Goal: Task Accomplishment & Management: Complete application form

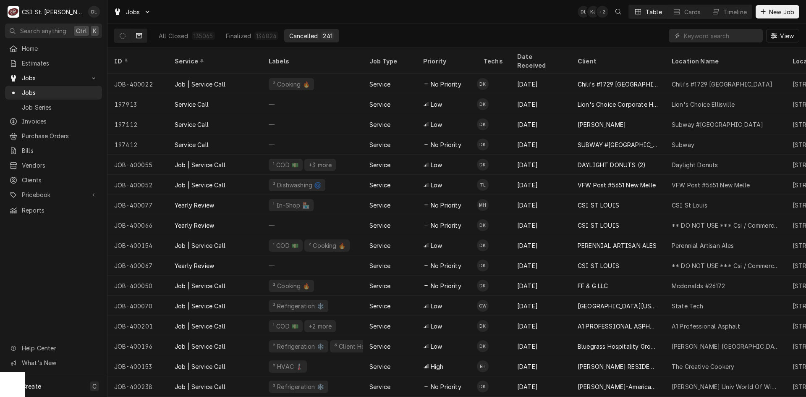
click at [57, 284] on div "Home Estimates Jobs Jobs Job Series Invoices Purchase Orders Bills Vendors Clie…" at bounding box center [53, 208] width 107 height 333
click at [645, 13] on icon "Dynamic Content Wrapper" at bounding box center [763, 12] width 5 height 6
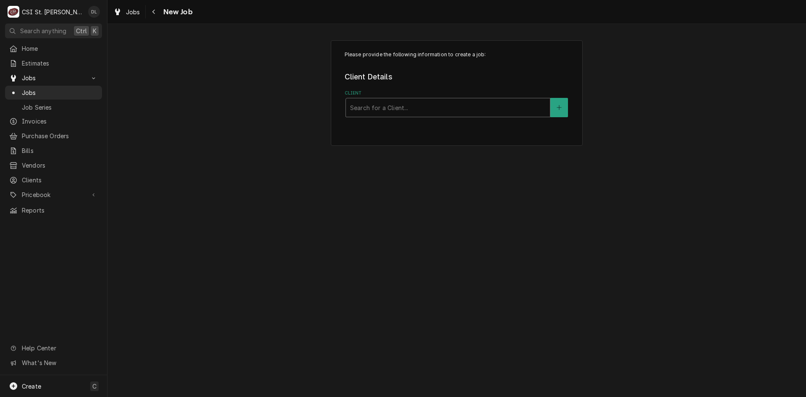
click at [387, 106] on div "Client" at bounding box center [448, 107] width 196 height 15
type input "n"
click at [356, 110] on input "nuby" at bounding box center [358, 107] width 16 height 13
type input "nuby"
click at [400, 104] on div "Client" at bounding box center [448, 107] width 196 height 15
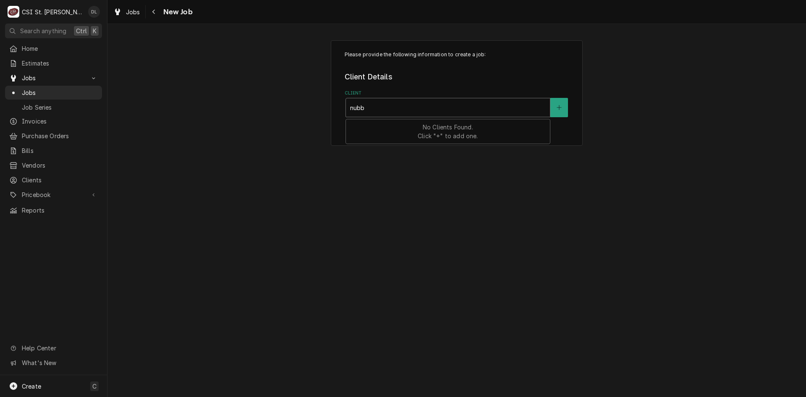
type input "nubby"
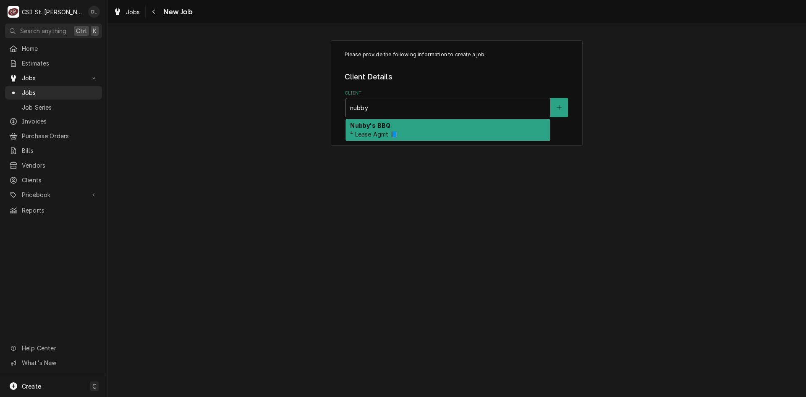
click at [386, 131] on span "⁴ Lease Agmt 📘" at bounding box center [373, 134] width 47 height 7
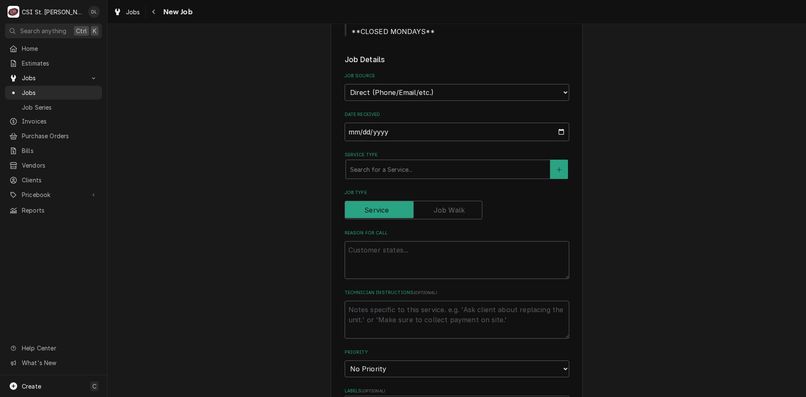
scroll to position [378, 0]
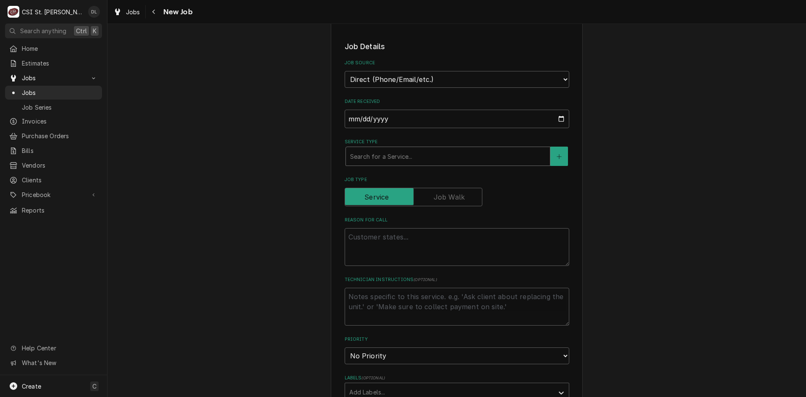
click at [406, 150] on div "Service Type" at bounding box center [448, 156] width 196 height 15
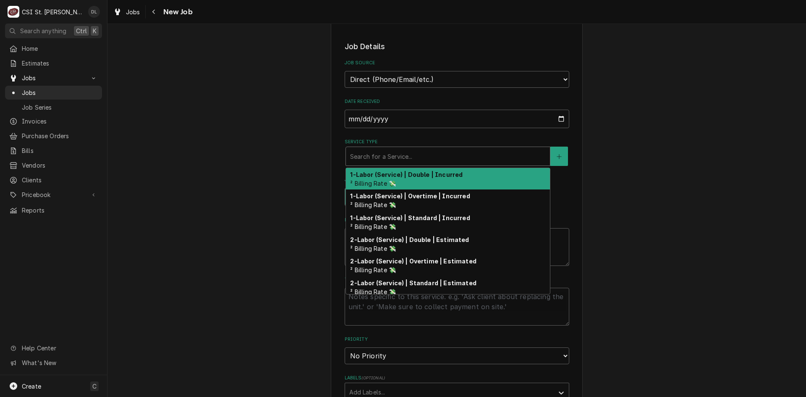
type textarea "x"
type input "i"
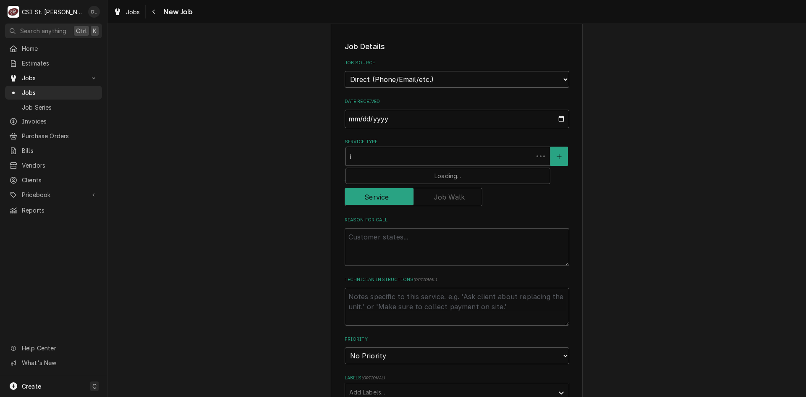
type textarea "x"
type input "in"
type textarea "x"
type input "inst"
type textarea "x"
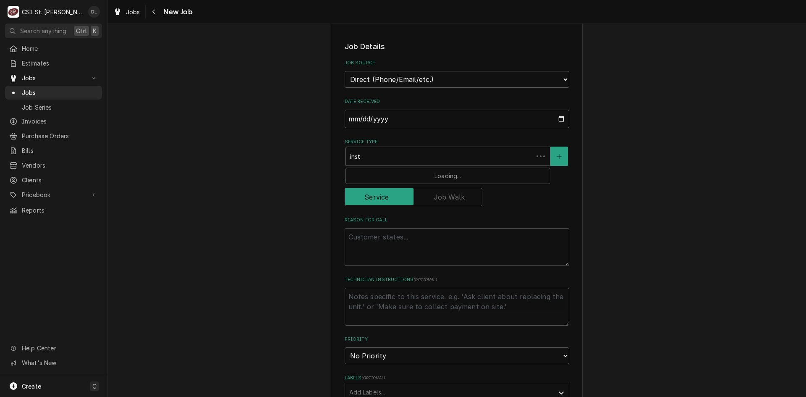
type input "insta"
type textarea "x"
type input "instal"
type textarea "x"
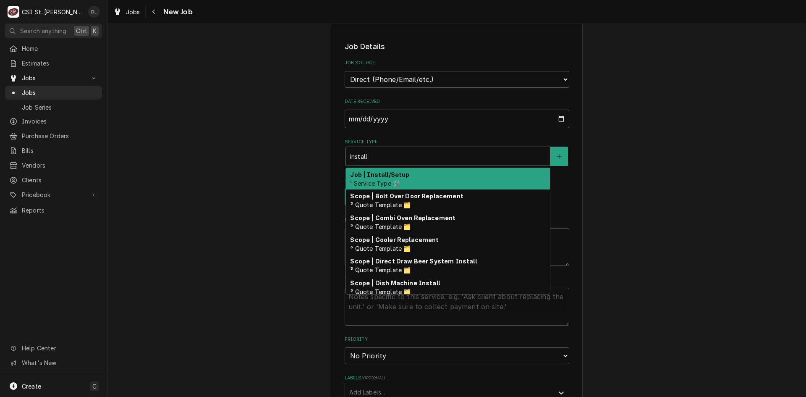
type input "install"
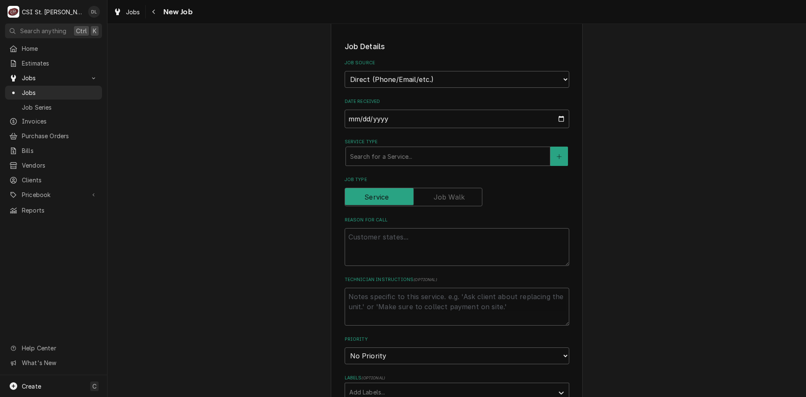
click at [393, 157] on fieldset "Job Details Job Source Direct (Phone/Email/etc.) Service Channel Corrigo Ecotra…" at bounding box center [457, 353] width 225 height 624
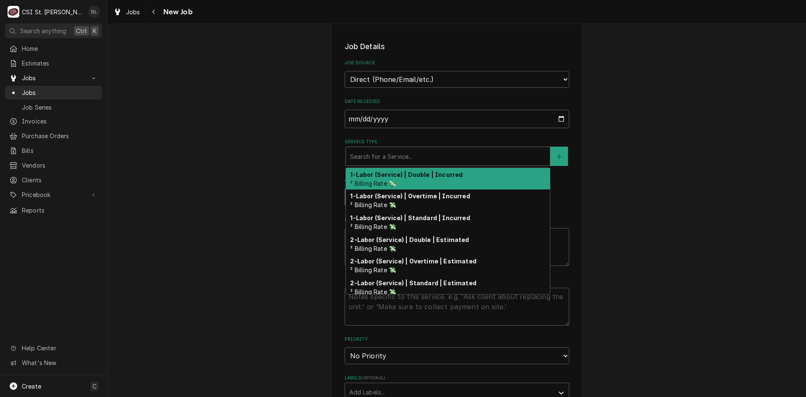
click at [399, 150] on div "Service Type" at bounding box center [448, 156] width 196 height 15
type textarea "x"
type input "i"
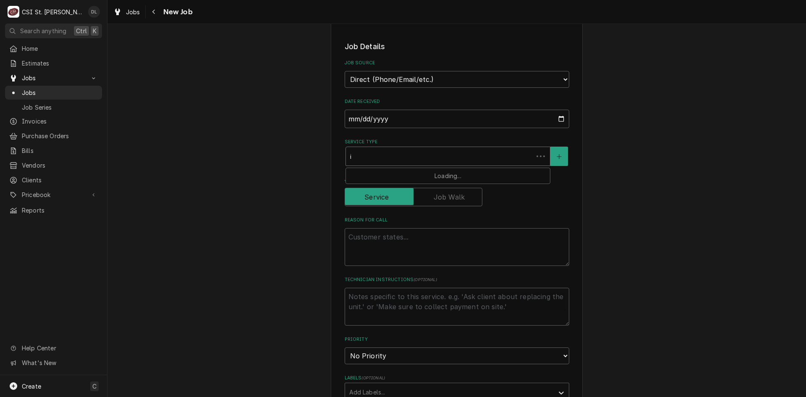
type textarea "x"
type input "in"
type textarea "x"
type input "ins"
type textarea "x"
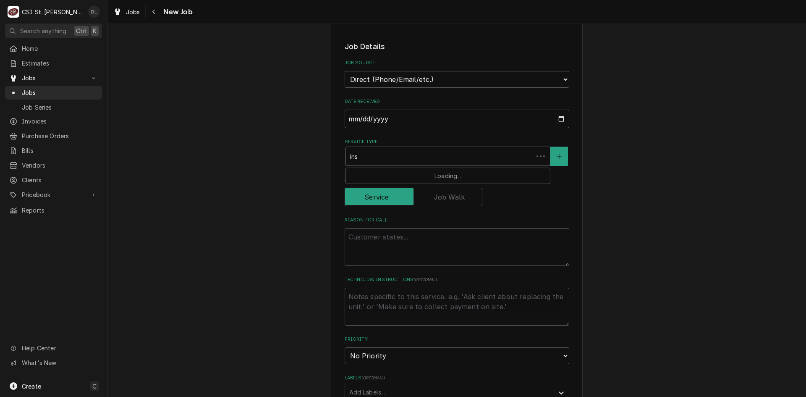
type input "inst"
type textarea "x"
type input "insta"
type textarea "x"
type input "instal"
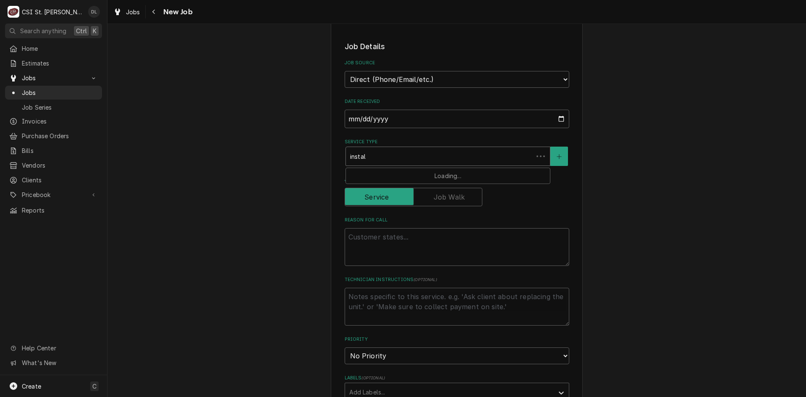
type textarea "x"
type input "install"
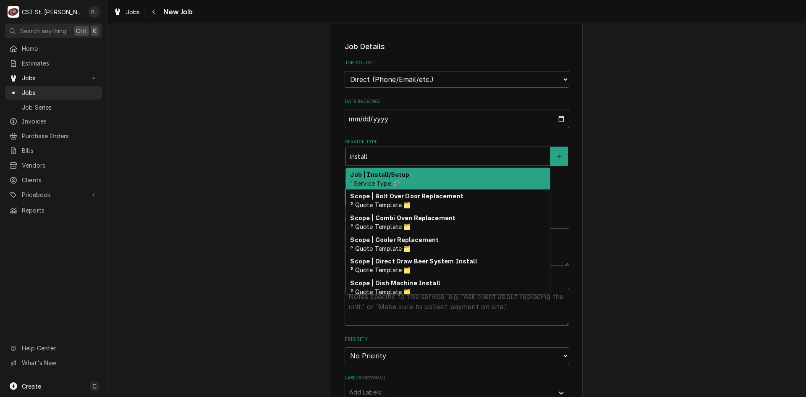
click at [388, 180] on span "¹ Service Type 🛠️" at bounding box center [375, 183] width 50 height 7
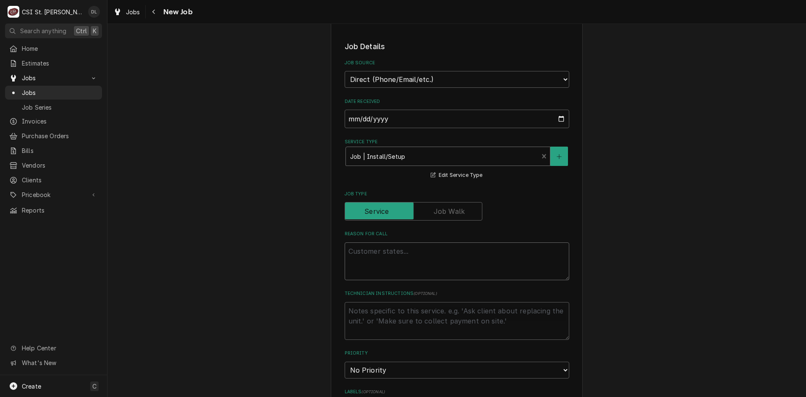
click at [399, 253] on textarea "Reason For Call" at bounding box center [457, 261] width 225 height 38
type textarea "x"
type textarea "N"
type textarea "x"
type textarea "Ne"
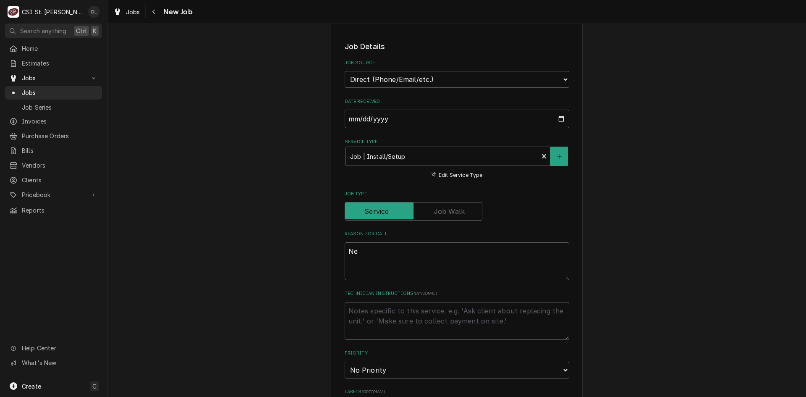
type textarea "x"
type textarea "Nee"
type textarea "x"
type textarea "Need"
type textarea "x"
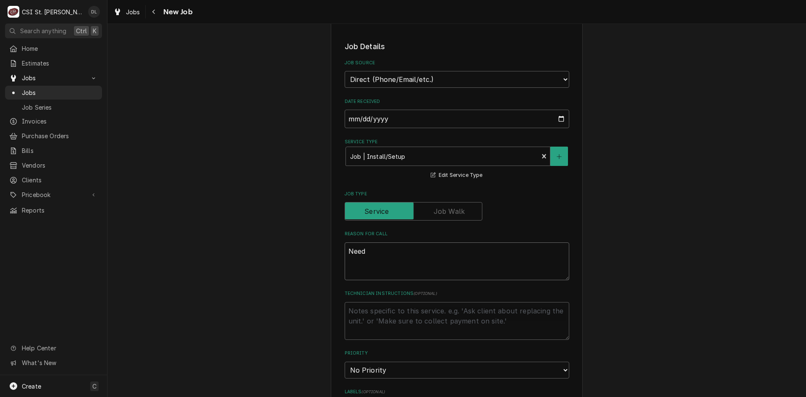
type textarea "Need"
type textarea "x"
type textarea "Need t"
type textarea "x"
type textarea "Need to"
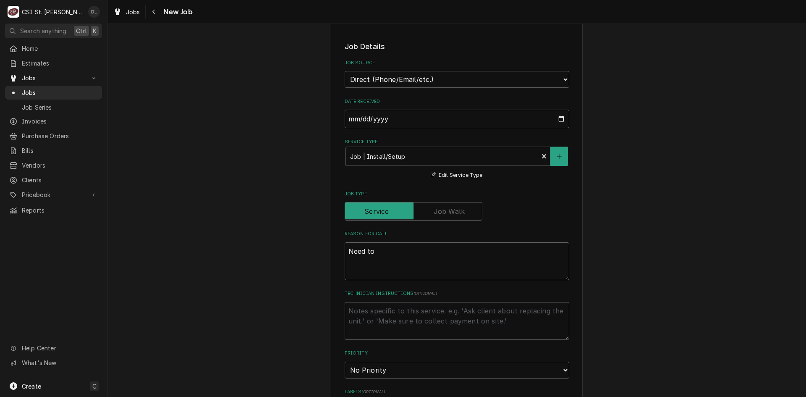
type textarea "x"
type textarea "Need to"
type textarea "x"
type textarea "Need to r"
type textarea "x"
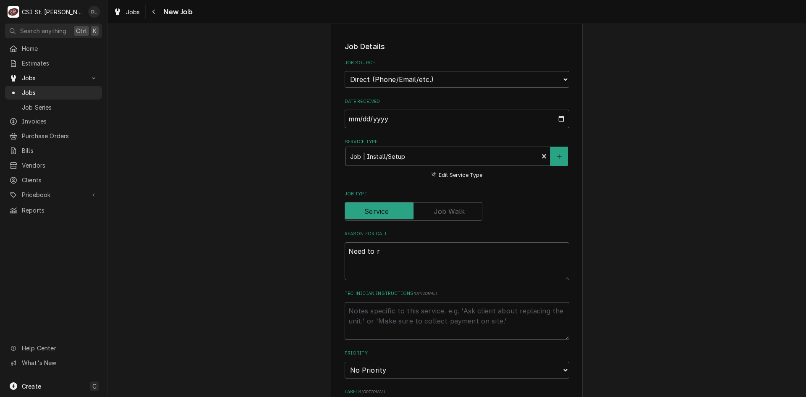
type textarea "Need to re"
type textarea "x"
type textarea "Need to rep"
type textarea "x"
type textarea "Need to repl"
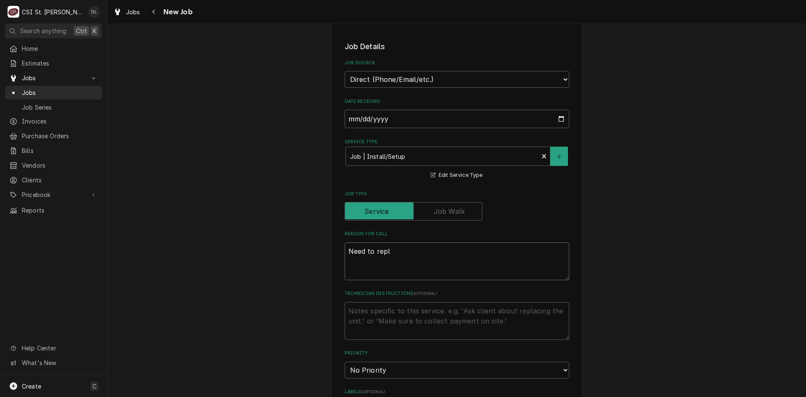
type textarea "x"
type textarea "Need to replac"
type textarea "x"
type textarea "Need to replace"
type textarea "x"
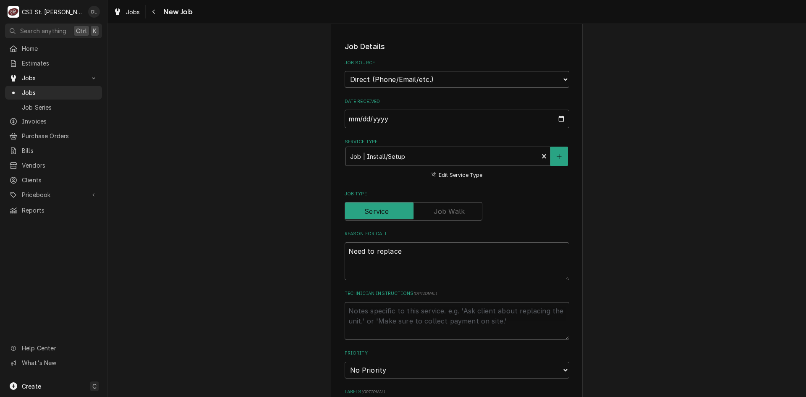
type textarea "Need to replace i"
type textarea "x"
type textarea "Need to replace"
type textarea "x"
type textarea "Need to replace l"
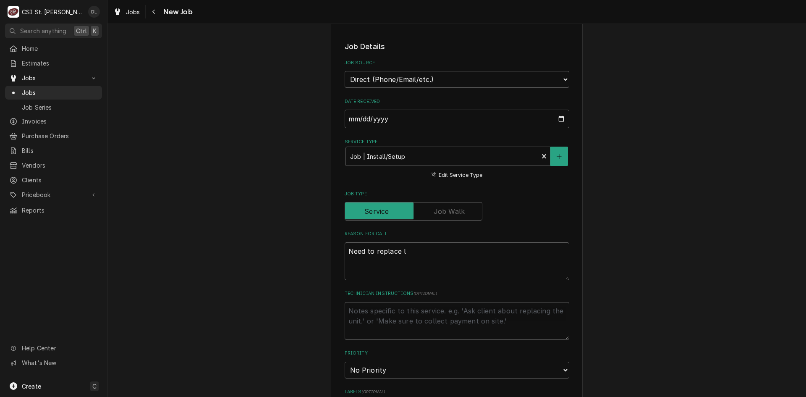
type textarea "x"
type textarea "Need to replace le"
type textarea "x"
type textarea "Need to replace [PERSON_NAME]"
type textarea "x"
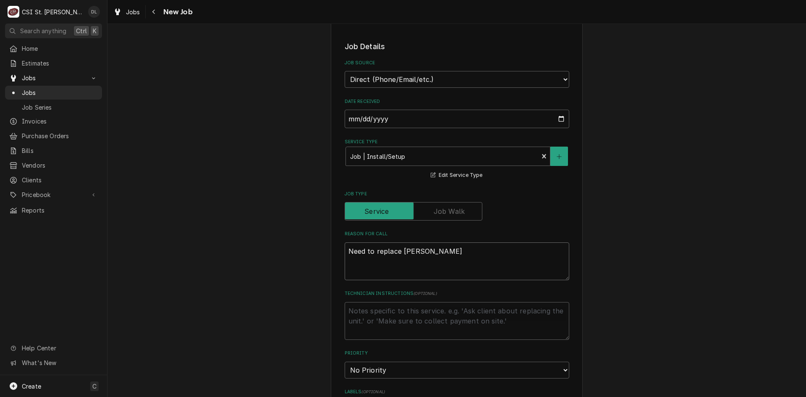
type textarea "Need to replace leas"
type textarea "x"
type textarea "Need to replace lease"
type textarea "x"
type textarea "Need to replace leased"
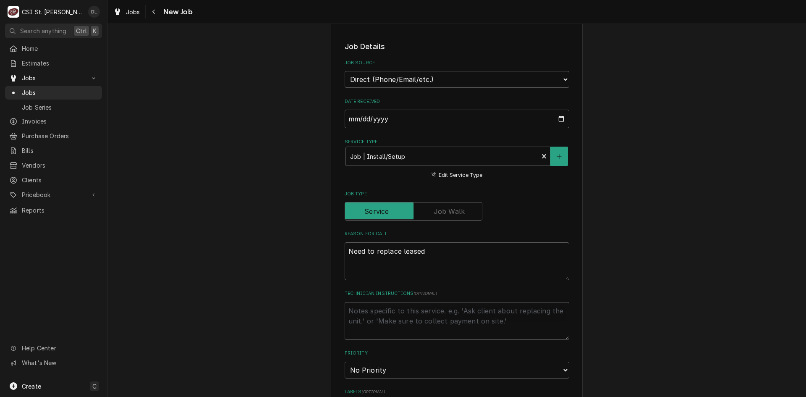
type textarea "x"
type textarea "Need to replace leased"
type textarea "x"
type textarea "Need to replace leased i"
type textarea "x"
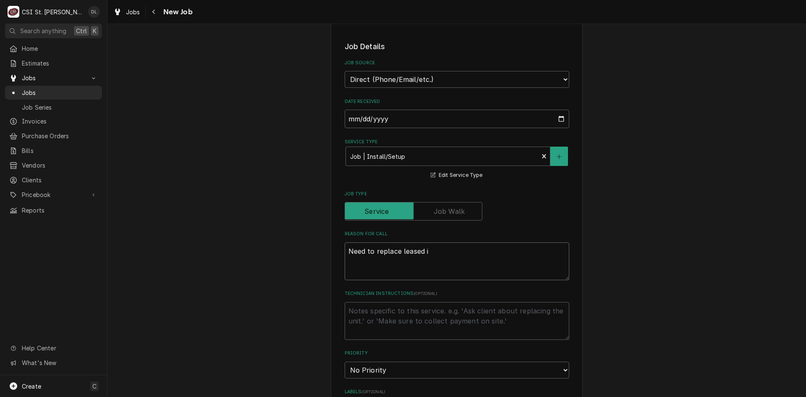
type textarea "Need to replace leased ic"
type textarea "x"
type textarea "Need to replace leased ice"
type textarea "x"
type textarea "Need to replace leased ice"
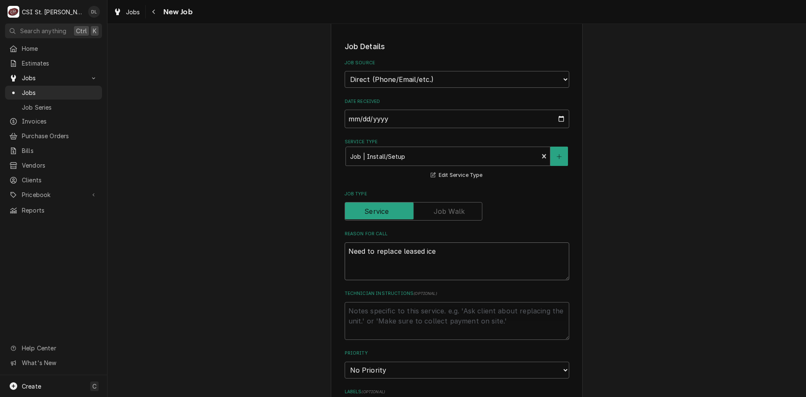
type textarea "x"
type textarea "Need to replace leased ice m"
type textarea "x"
type textarea "Need to replace leased ice ma"
type textarea "x"
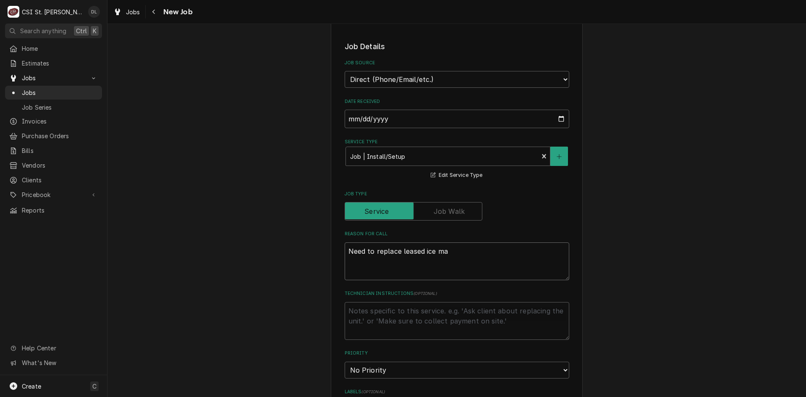
type textarea "Need to replace leased ice mac"
type textarea "x"
type textarea "Need to replace leased ice mach"
type textarea "x"
type textarea "Need to replace leased ice machi"
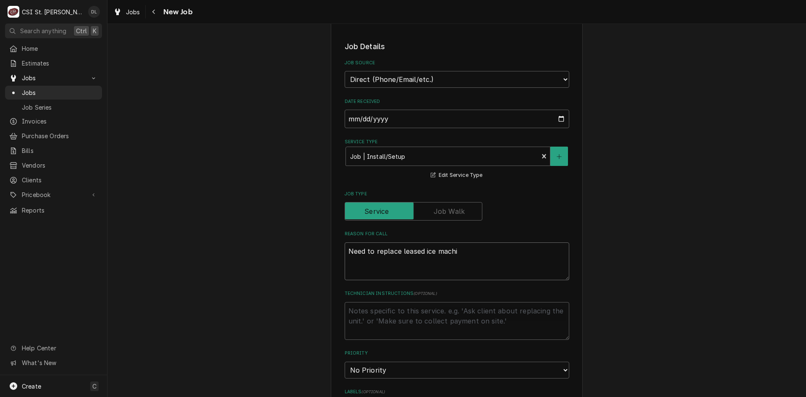
type textarea "x"
type textarea "Need to replace leased ice machie"
type textarea "x"
type textarea "Need to replace leased ice machien"
type textarea "x"
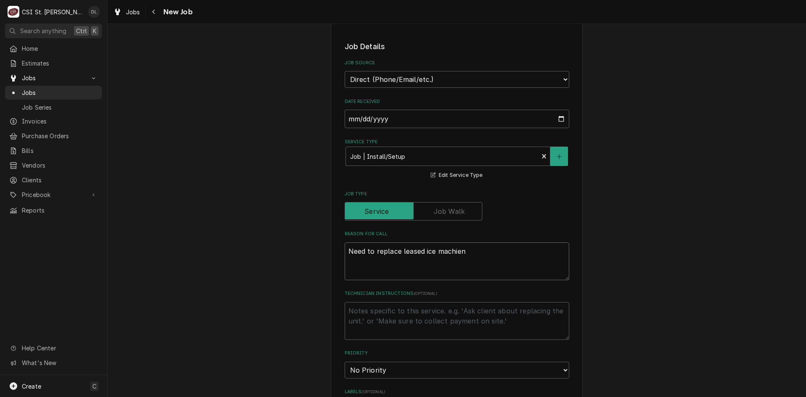
type textarea "Need to replace leased ice machien"
type textarea "x"
type textarea "Need to replace leased ice machien a"
type textarea "x"
type textarea "Need to replace leased ice machien an"
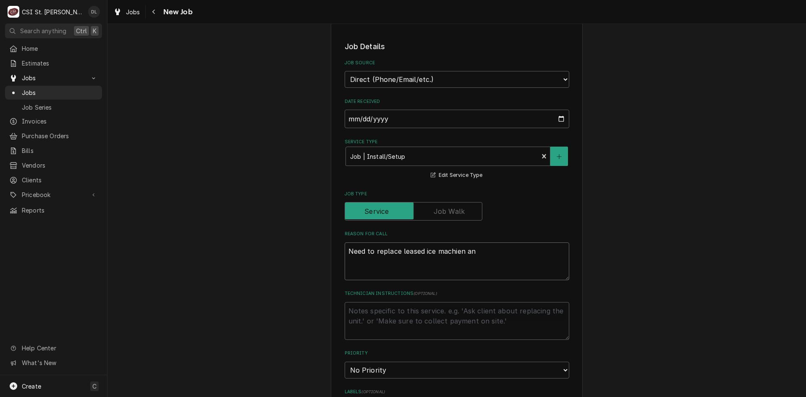
type textarea "x"
type textarea "Need to replace leased ice machien and"
type textarea "x"
type textarea "Need to replace leased ice machien an"
type textarea "x"
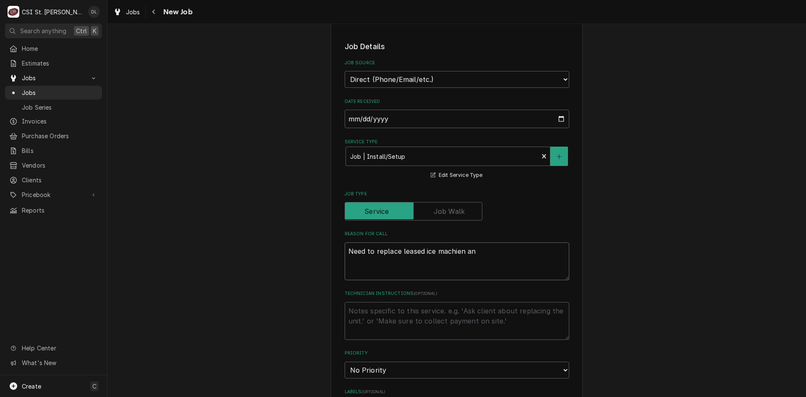
type textarea "Need to replace leased ice machien a"
type textarea "x"
type textarea "Need to replace leased ice machien"
type textarea "x"
type textarea "Need to replace leased ice machien"
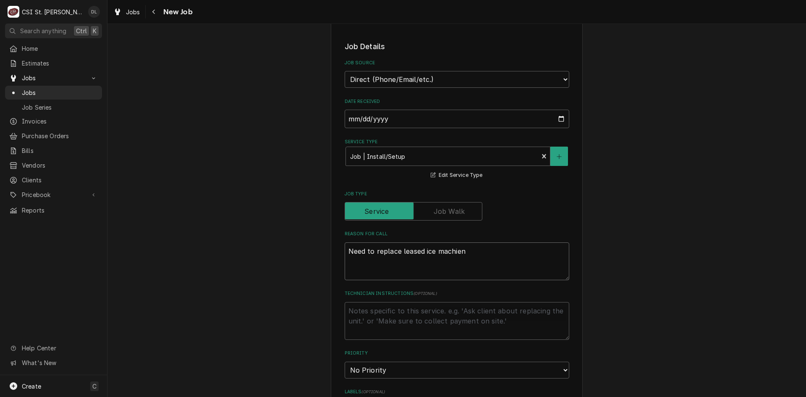
type textarea "x"
type textarea "Need to replace leased ice machie"
type textarea "x"
type textarea "Need to replace leased ice machi"
type textarea "x"
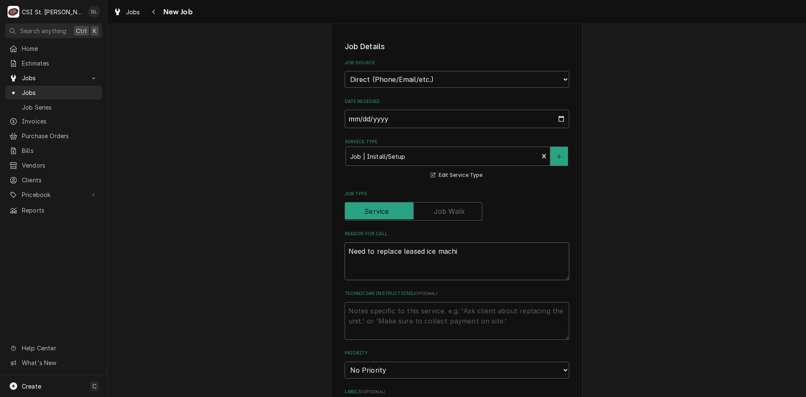
type textarea "Need to replace leased ice machin"
type textarea "x"
type textarea "Need to replace leased ice machine"
type textarea "x"
type textarea "Need to replace leased ice machine"
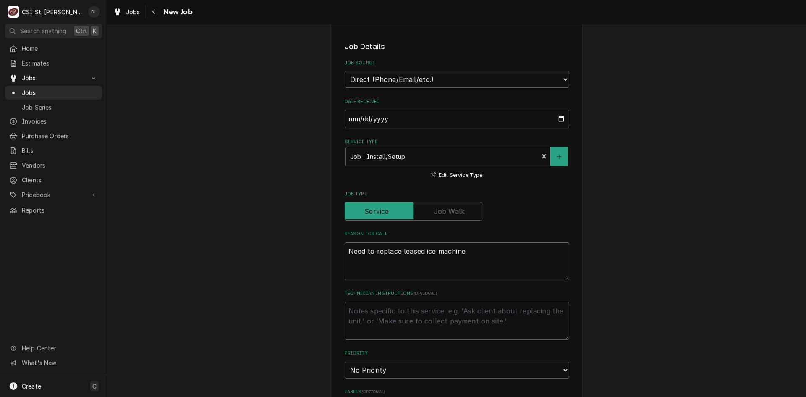
type textarea "x"
type textarea "Need to replace leased ice machine a"
type textarea "x"
type textarea "Need to replace leased ice machine an"
type textarea "x"
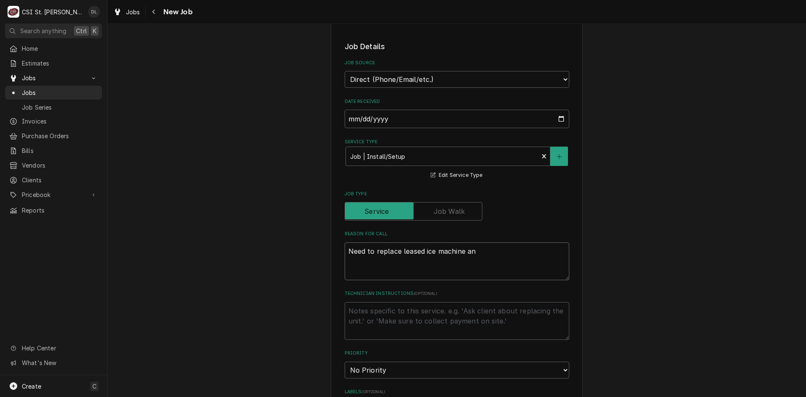
type textarea "Need to replace leased ice machine and"
type textarea "x"
type textarea "Need to replace leased ice machine and"
type textarea "x"
type textarea "Need to replace leased ice machine and ic"
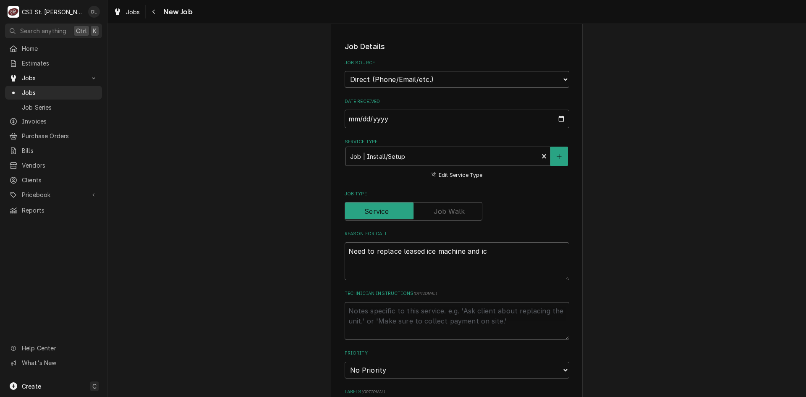
type textarea "x"
type textarea "Need to replace leased ice machine and ice"
type textarea "x"
type textarea "Need to replace leased ice machine and ice"
type textarea "x"
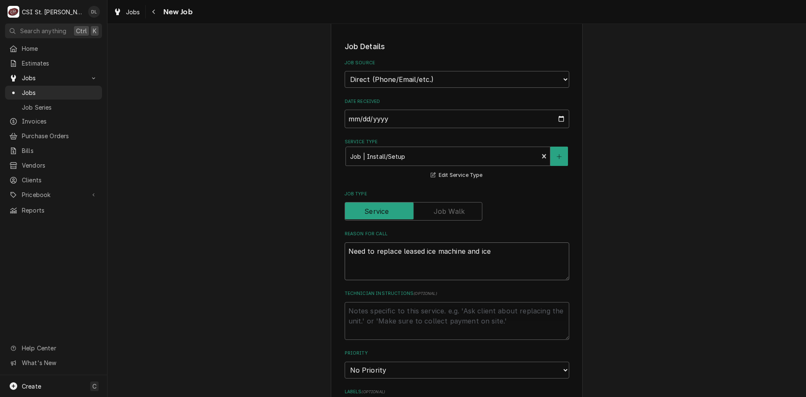
type textarea "Need to replace leased ice machine and ice b"
type textarea "x"
type textarea "Need to replace leased ice machine and ice bin"
type textarea "x"
type textarea "Need to replace leased ice machine and ice bin."
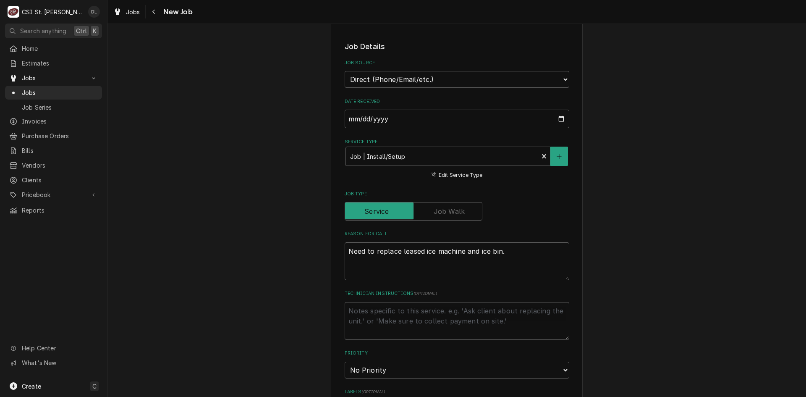
type textarea "x"
type textarea "Need to replace leased ice machine and ice bin."
type textarea "x"
type textarea "Need to replace leased ice machine and ice bin."
type textarea "x"
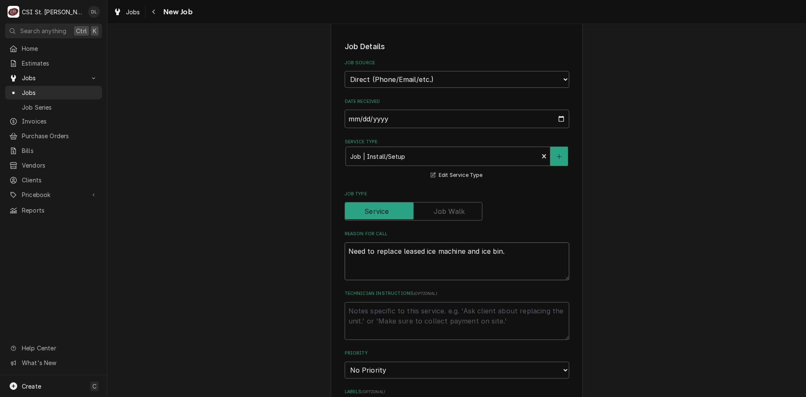
type textarea "Need to replace leased ice machine and ice bin. E"
type textarea "x"
type textarea "Need to replace leased ice machine and ice bin. Exi"
type textarea "x"
type textarea "Need to replace leased ice machine and ice bin. Exis"
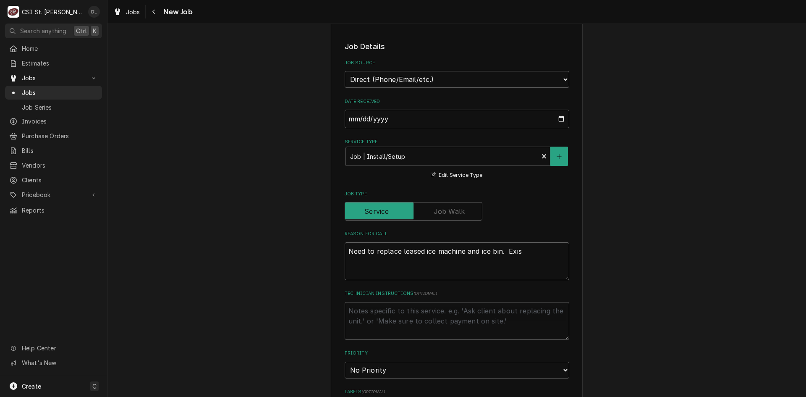
type textarea "x"
type textarea "Need to replace leased ice machine and ice bin. Exisi"
type textarea "x"
type textarea "Need to replace leased ice machine and ice bin. Exis"
type textarea "x"
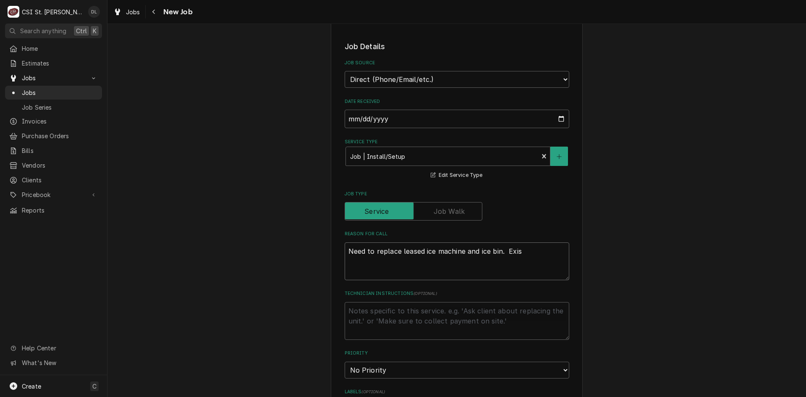
type textarea "Need to replace leased ice machine and ice bin. Exist"
type textarea "x"
type textarea "Need to replace leased ice machine and ice bin. Existi"
type textarea "x"
type textarea "Need to replace leased ice machine and ice bin. Existin"
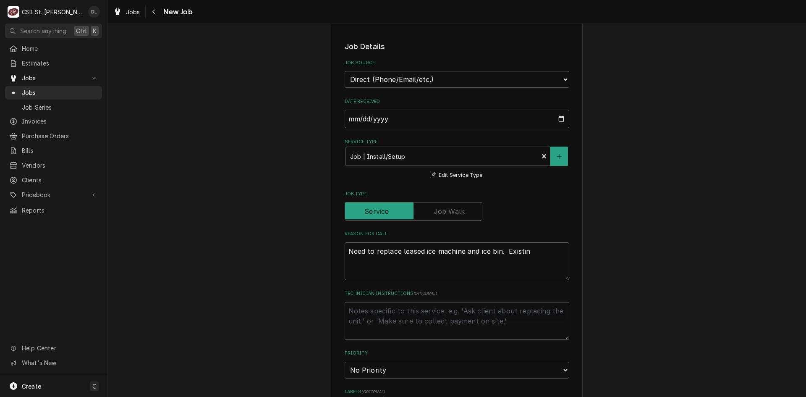
type textarea "x"
type textarea "Need to replace leased ice machine and ice bin. Existing"
type textarea "x"
type textarea "Need to replace leased ice machine and ice bin. Existing"
type textarea "x"
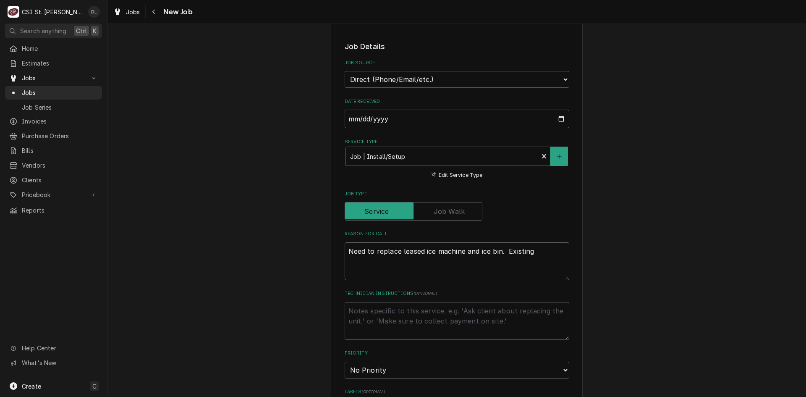
type textarea "Need to replace leased ice machine and ice bin. Existing i"
type textarea "x"
type textarea "Need to replace leased ice machine and ice bin. Existing is"
type textarea "x"
type textarea "Need to replace leased ice machine and ice bin. Existing is"
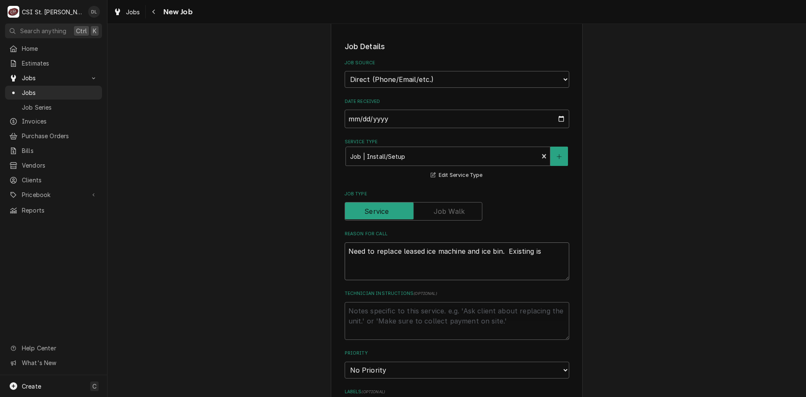
type textarea "x"
type textarea "Need to replace leased ice machine and ice bin. Existing is l"
type textarea "x"
type textarea "Need to replace leased ice machine and ice bin. Existing is le"
type textarea "x"
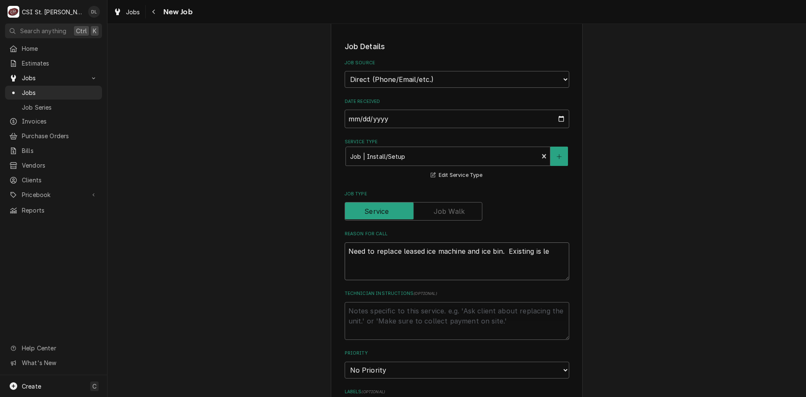
type textarea "Need to replace leased ice machine and ice bin. Existing is lea"
type textarea "x"
type textarea "Need to replace leased ice machine and ice bin. Existing is leak"
type textarea "x"
type textarea "Need to replace leased ice machine and ice bin. Existing is leaki"
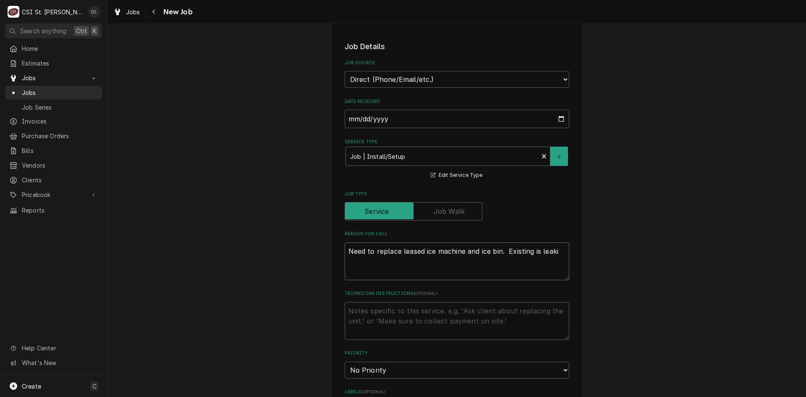
type textarea "x"
type textarea "Need to replace leased ice machine and ice bin. Existing is leakig"
type textarea "x"
type textarea "Need to replace leased ice machine and ice bin. Existing is leakign"
type textarea "x"
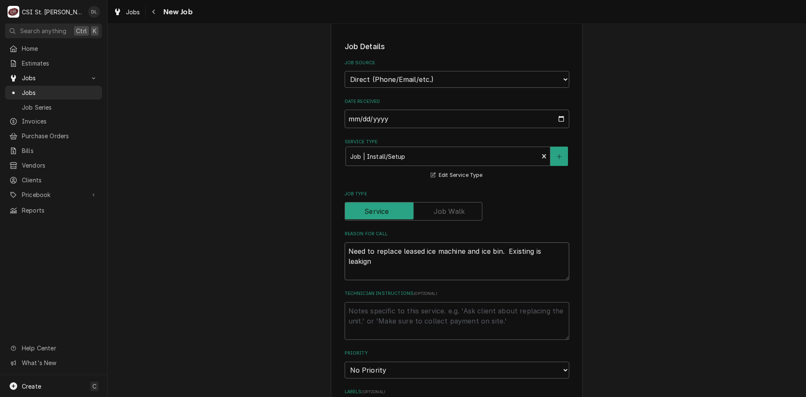
type textarea "Need to replace leased ice machine and ice bin. Existing is leakign"
type textarea "x"
type textarea "Need to replace leased ice machine and ice bin. Existing is leakign"
type textarea "x"
type textarea "Need to replace leased ice machine and ice bin. Existing is leakig"
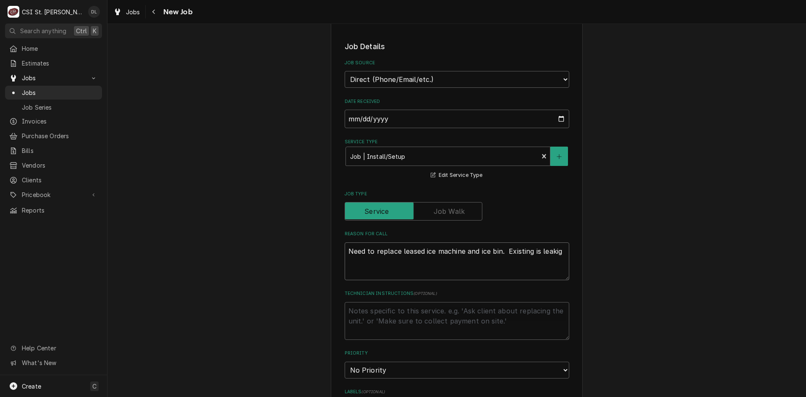
type textarea "x"
type textarea "Need to replace leased ice machine and ice bin. Existing is leaki"
type textarea "x"
type textarea "Need to replace leased ice machine and ice bin. Existing is leakin"
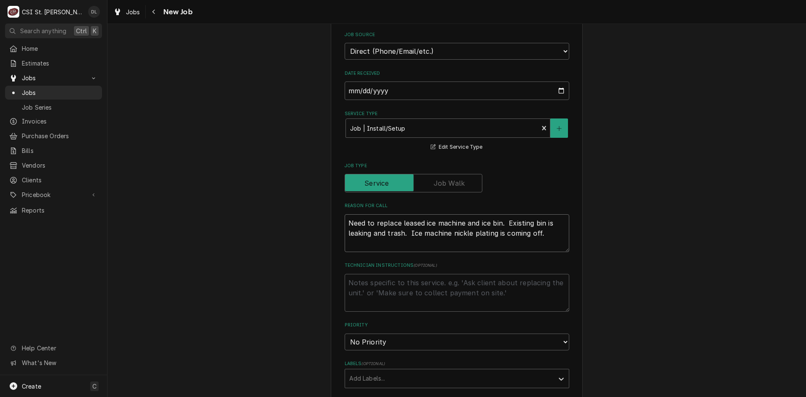
scroll to position [420, 0]
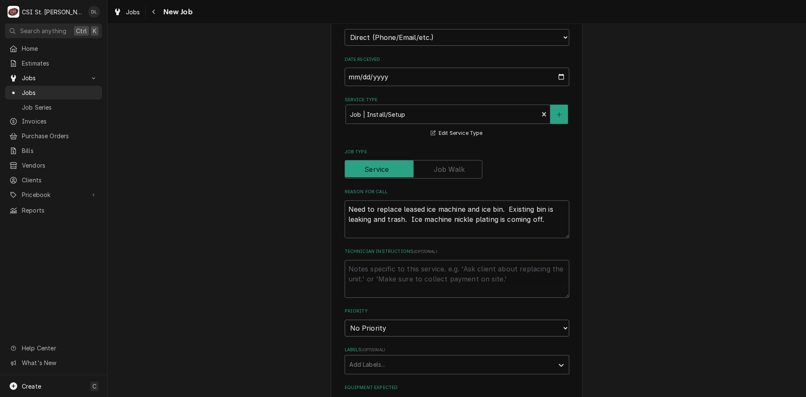
click at [561, 320] on select "No Priority Urgent High Medium Low" at bounding box center [457, 328] width 225 height 17
click at [636, 314] on div "Please provide the following information to create a job: Client Details Client…" at bounding box center [457, 162] width 699 height 1098
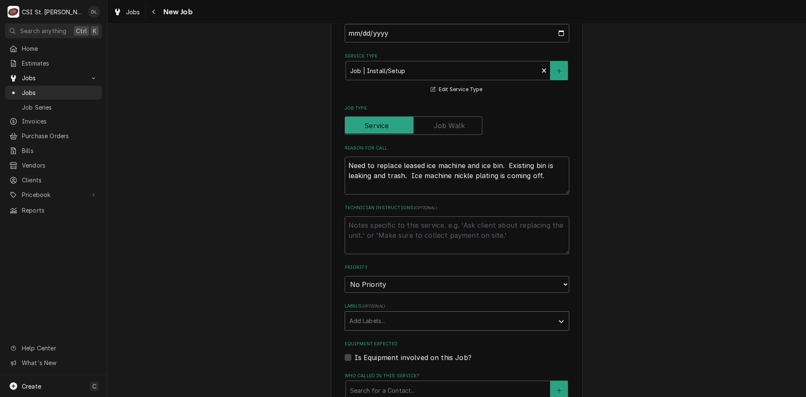
scroll to position [504, 0]
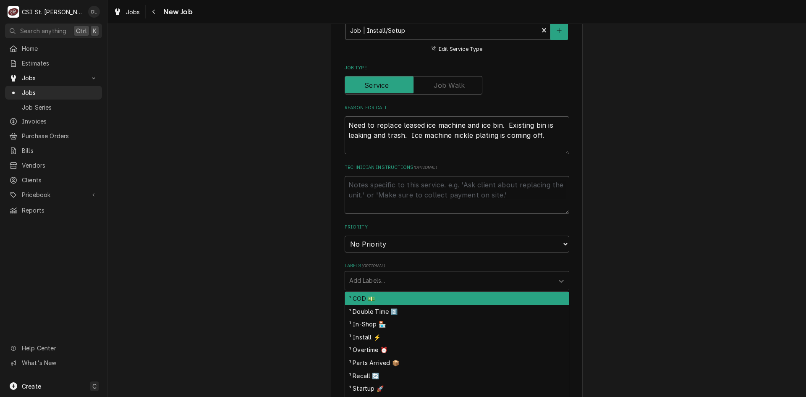
click at [535, 273] on div "Labels" at bounding box center [449, 280] width 200 height 15
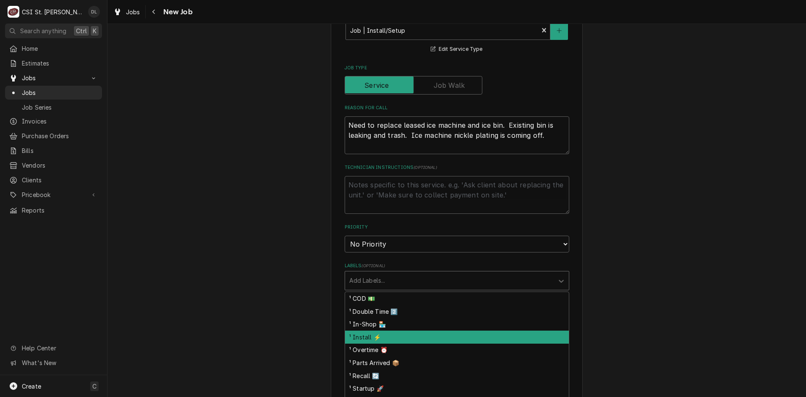
drag, startPoint x: 355, startPoint y: 328, endPoint x: 403, endPoint y: 286, distance: 64.0
click at [356, 330] on div "¹ Install ⚡️" at bounding box center [457, 336] width 224 height 13
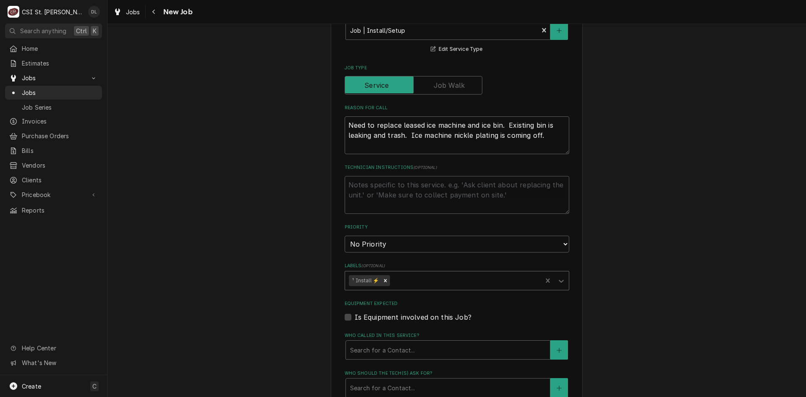
click at [411, 273] on div "Labels" at bounding box center [465, 280] width 147 height 15
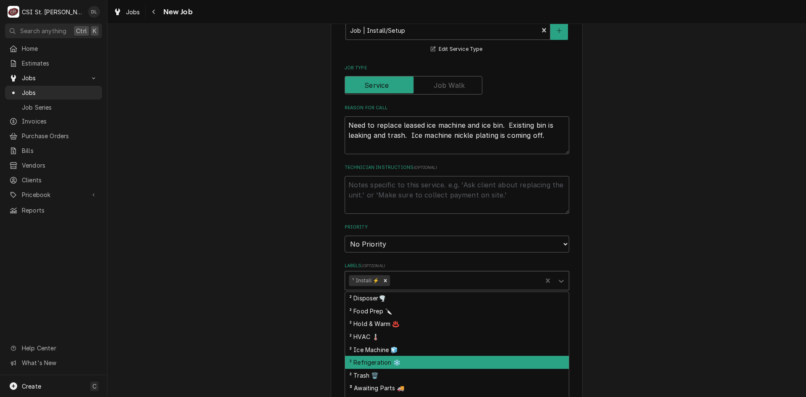
scroll to position [168, 0]
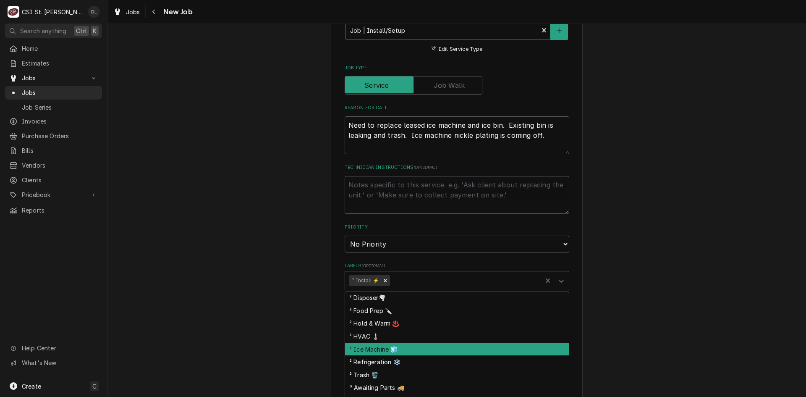
click at [386, 343] on div "² Ice Machine 🧊" at bounding box center [457, 349] width 224 height 13
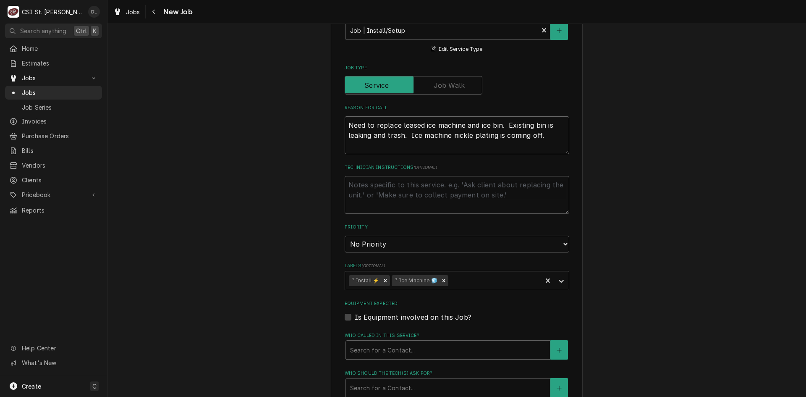
click at [551, 128] on textarea "Need to replace leased ice machine and ice bin. Existing bin is leaking and tra…" at bounding box center [457, 135] width 225 height 38
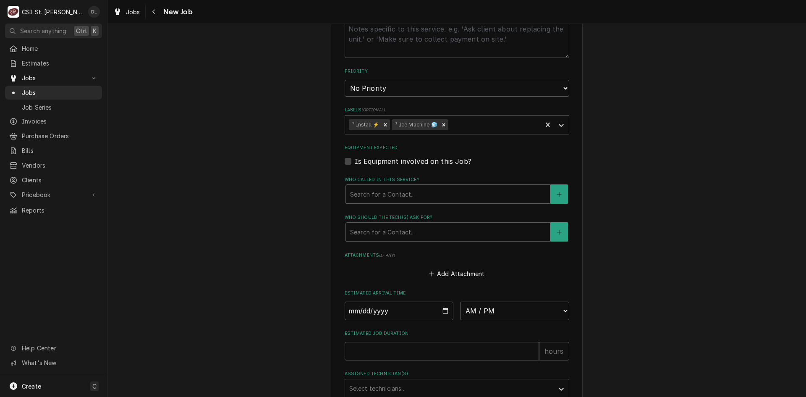
scroll to position [672, 0]
click at [448, 303] on input "Date" at bounding box center [399, 308] width 109 height 18
click at [448, 302] on input "Date" at bounding box center [399, 308] width 109 height 18
click at [446, 299] on input "Date" at bounding box center [399, 308] width 109 height 18
drag, startPoint x: 546, startPoint y: 305, endPoint x: 553, endPoint y: 304, distance: 7.6
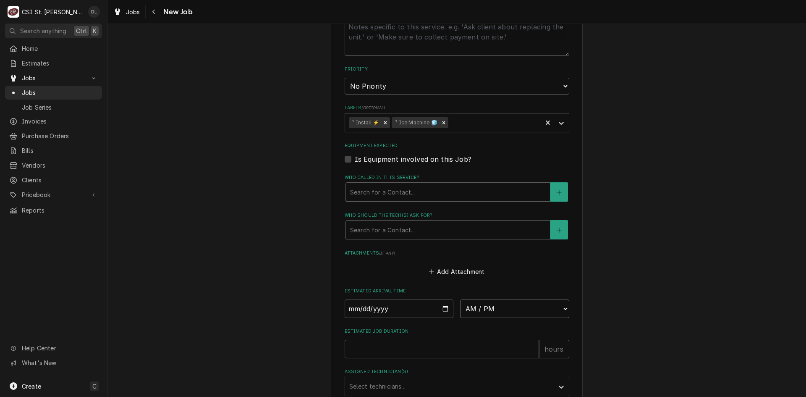
click at [547, 305] on select "AM / PM 6:00 AM 6:15 AM 6:30 AM 6:45 AM 7:00 AM 7:15 AM 7:30 AM 7:45 AM 8:00 AM…" at bounding box center [514, 308] width 109 height 18
click at [460, 299] on select "AM / PM 6:00 AM 6:15 AM 6:30 AM 6:45 AM 7:00 AM 7:15 AM 7:30 AM 7:45 AM 8:00 AM…" at bounding box center [514, 308] width 109 height 18
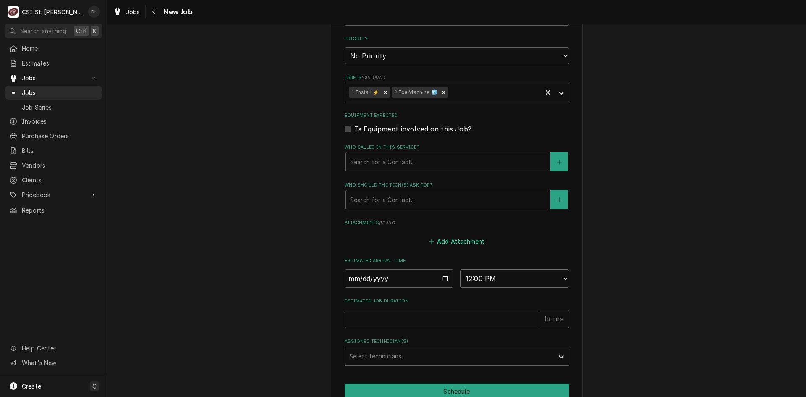
scroll to position [734, 0]
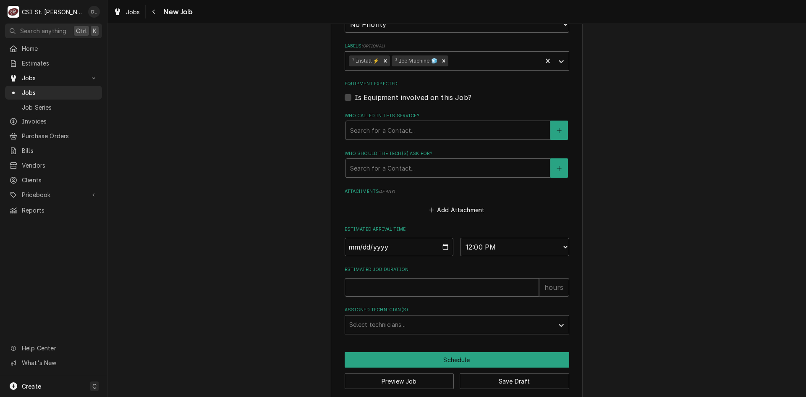
click at [420, 279] on input "Estimated Job Duration" at bounding box center [442, 287] width 194 height 18
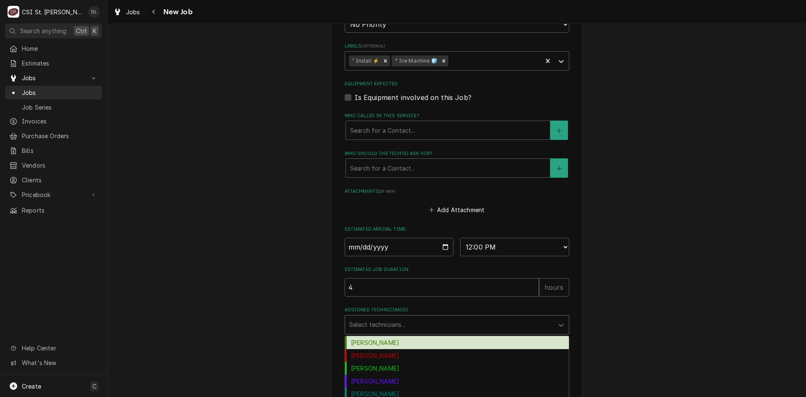
click at [483, 320] on div "Assigned Technician(s)" at bounding box center [449, 324] width 200 height 15
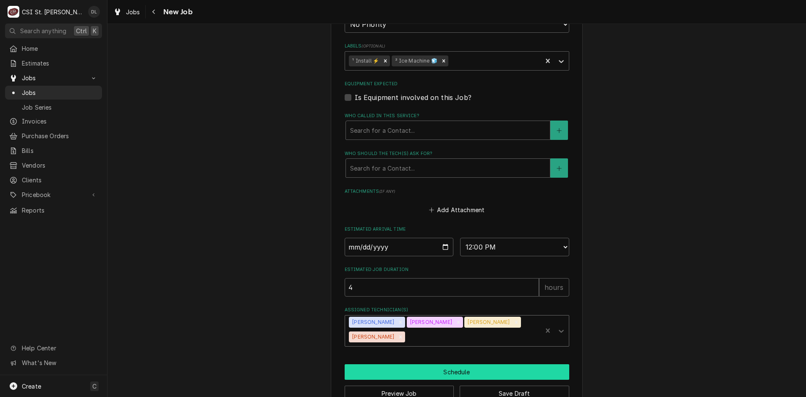
click at [461, 364] on button "Schedule" at bounding box center [457, 372] width 225 height 16
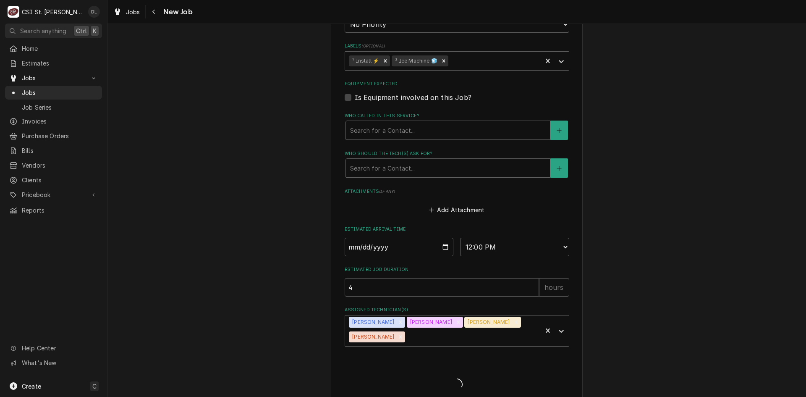
scroll to position [738, 0]
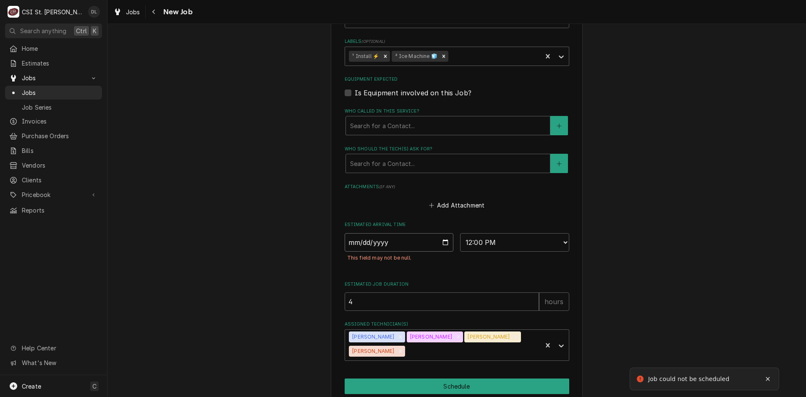
click at [439, 233] on input "Date" at bounding box center [399, 242] width 109 height 18
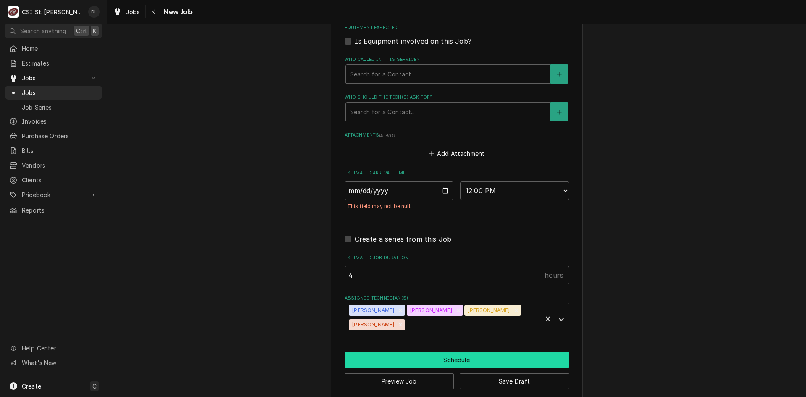
click at [459, 354] on button "Schedule" at bounding box center [457, 360] width 225 height 16
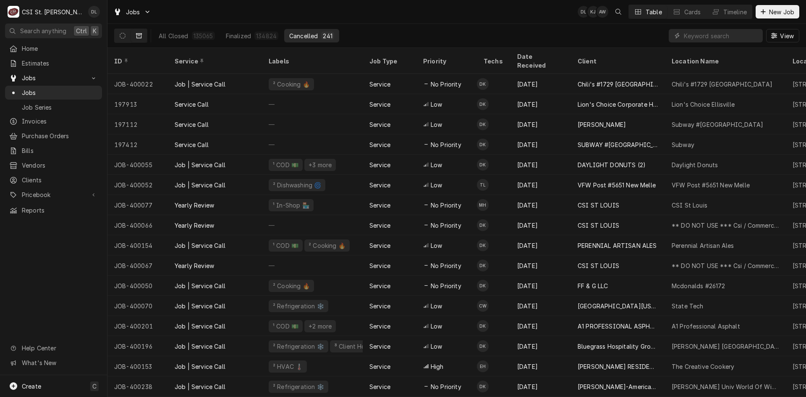
click at [53, 268] on div "Home Estimates Jobs Jobs Job Series Invoices Purchase Orders Bills Vendors Clie…" at bounding box center [53, 208] width 107 height 333
click at [58, 238] on div "Home Estimates Jobs Jobs Job Series Invoices Purchase Orders Bills Vendors Clie…" at bounding box center [53, 208] width 107 height 333
